Goal: Task Accomplishment & Management: Use online tool/utility

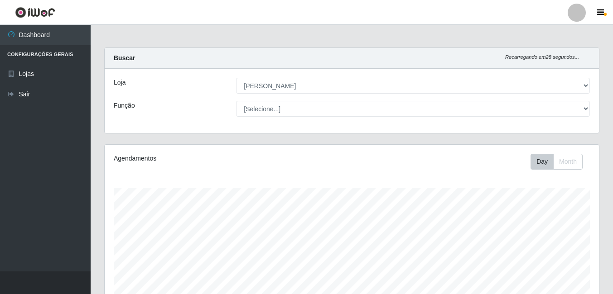
select select "402"
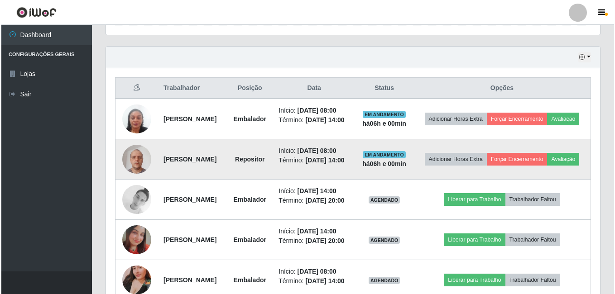
scroll to position [188, 494]
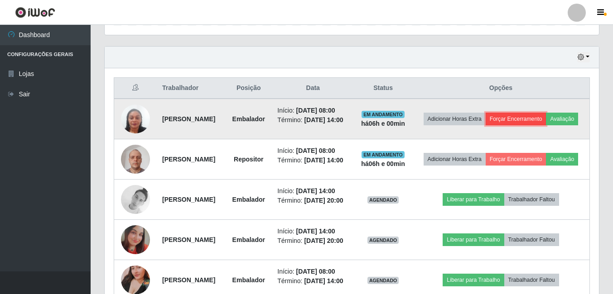
click at [546, 115] on button "Forçar Encerramento" at bounding box center [515, 119] width 61 height 13
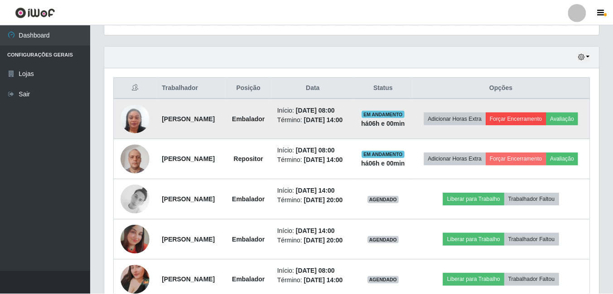
scroll to position [188, 489]
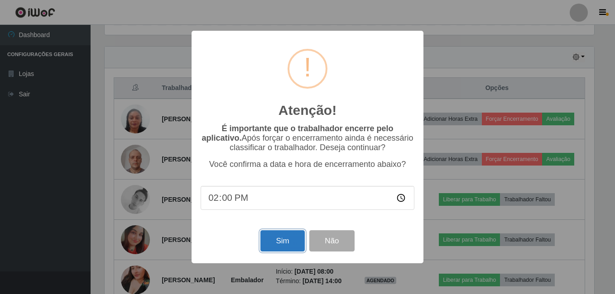
click at [265, 248] on button "Sim" at bounding box center [282, 240] width 44 height 21
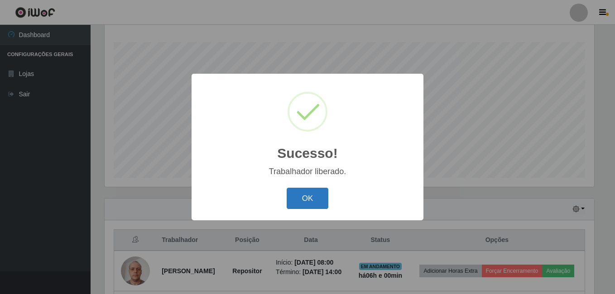
click at [297, 196] on button "OK" at bounding box center [308, 198] width 42 height 21
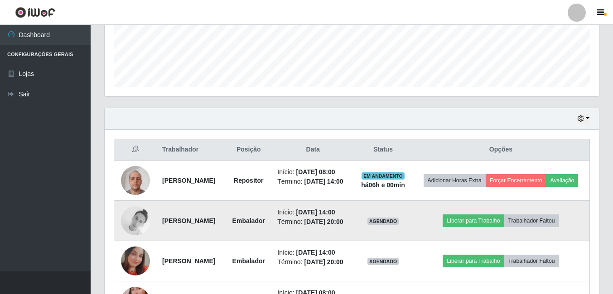
scroll to position [282, 0]
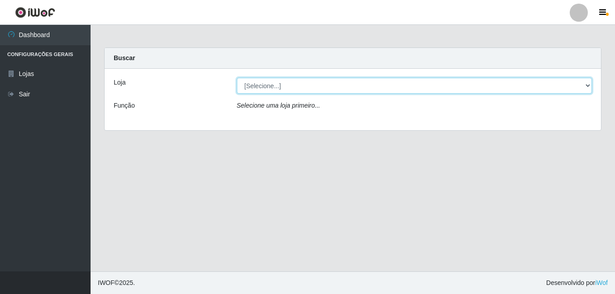
click at [277, 85] on select "[Selecione...] Ajubá Mercado" at bounding box center [414, 86] width 355 height 16
select select "402"
click at [237, 78] on select "[Selecione...] Ajubá Mercado" at bounding box center [414, 86] width 355 height 16
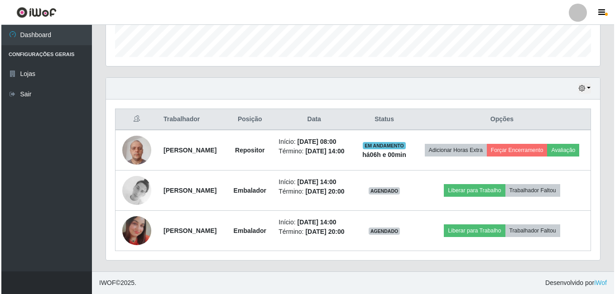
scroll to position [287, 0]
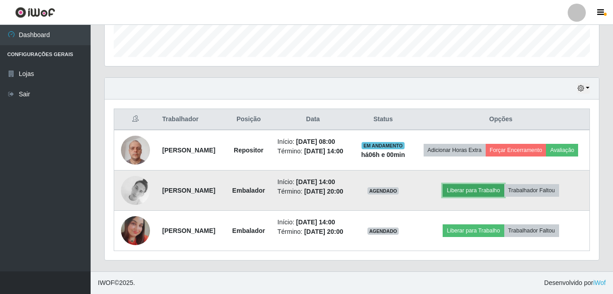
click at [485, 184] on button "Liberar para Trabalho" at bounding box center [472, 190] width 61 height 13
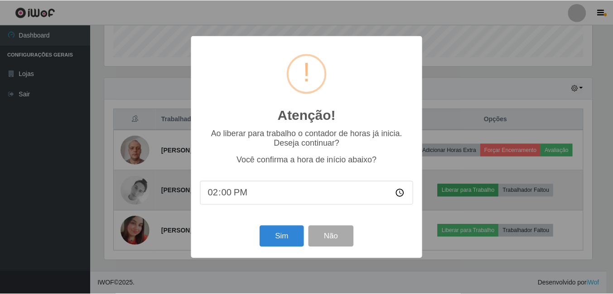
scroll to position [188, 489]
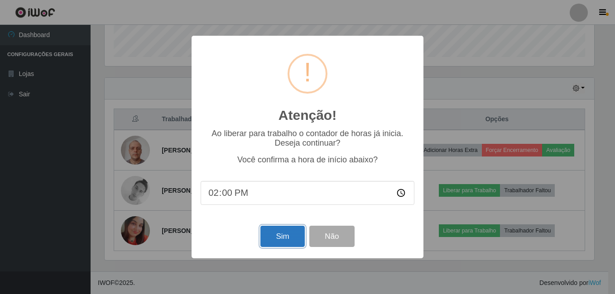
click at [275, 238] on button "Sim" at bounding box center [282, 236] width 44 height 21
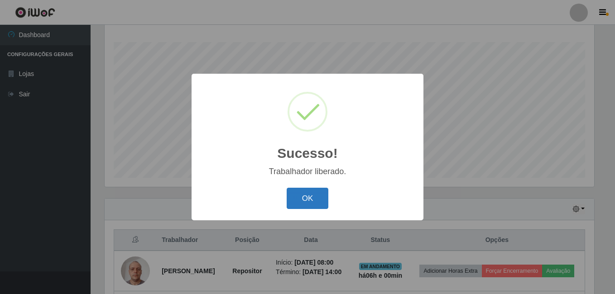
click at [322, 189] on button "OK" at bounding box center [308, 198] width 42 height 21
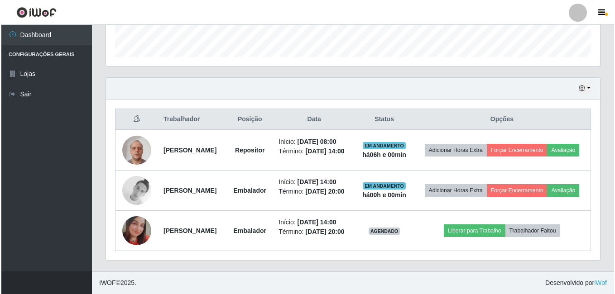
scroll to position [282, 0]
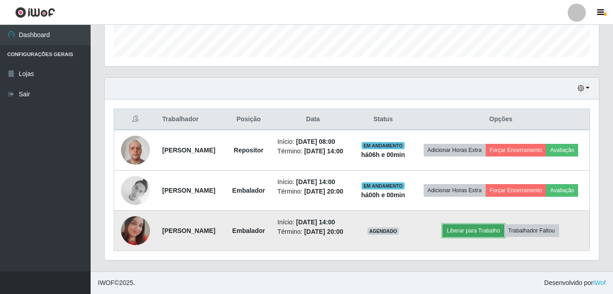
click at [483, 230] on button "Liberar para Trabalho" at bounding box center [472, 231] width 61 height 13
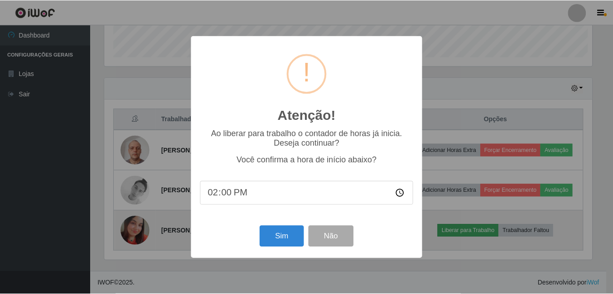
scroll to position [188, 489]
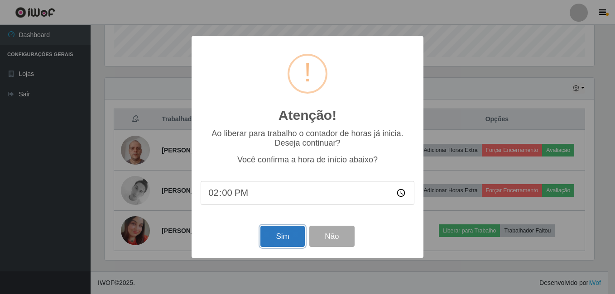
click at [272, 238] on button "Sim" at bounding box center [282, 236] width 44 height 21
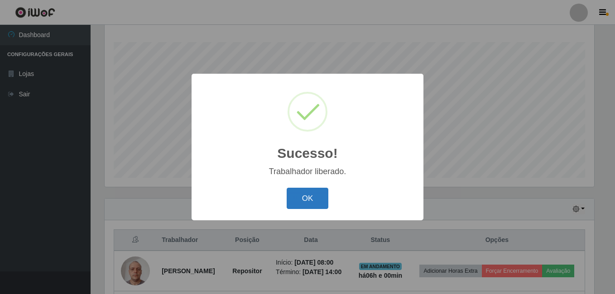
click at [304, 198] on button "OK" at bounding box center [308, 198] width 42 height 21
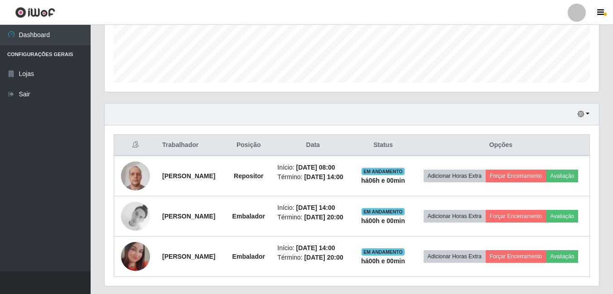
scroll to position [282, 0]
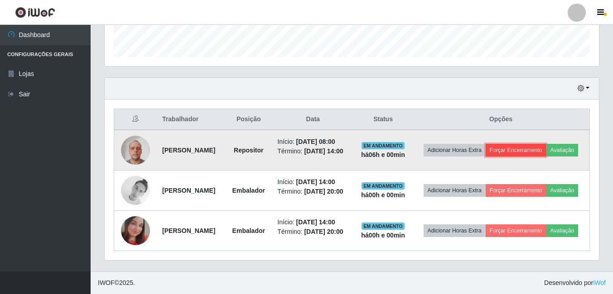
click at [546, 144] on button "Forçar Encerramento" at bounding box center [515, 150] width 61 height 13
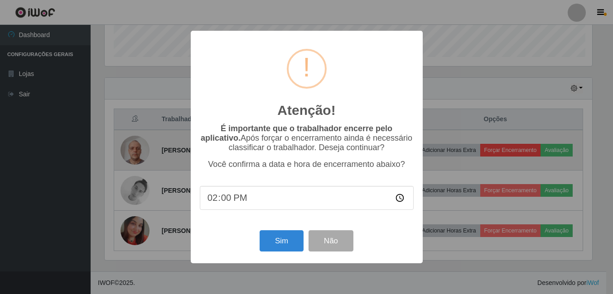
scroll to position [188, 489]
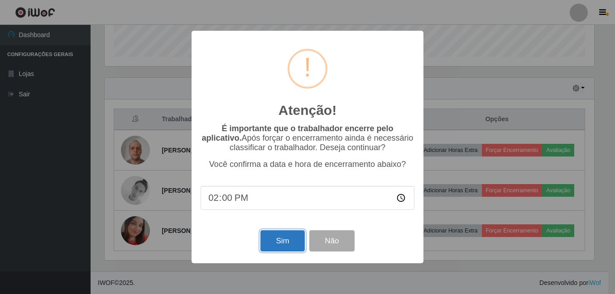
click at [278, 244] on button "Sim" at bounding box center [282, 240] width 44 height 21
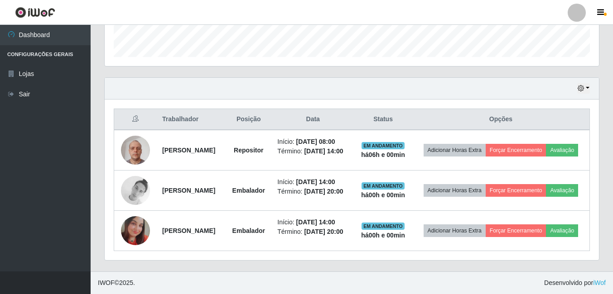
scroll to position [0, 0]
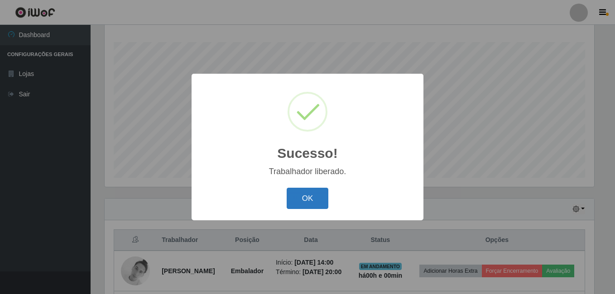
click at [307, 198] on button "OK" at bounding box center [308, 198] width 42 height 21
